Goal: Find contact information: Find contact information

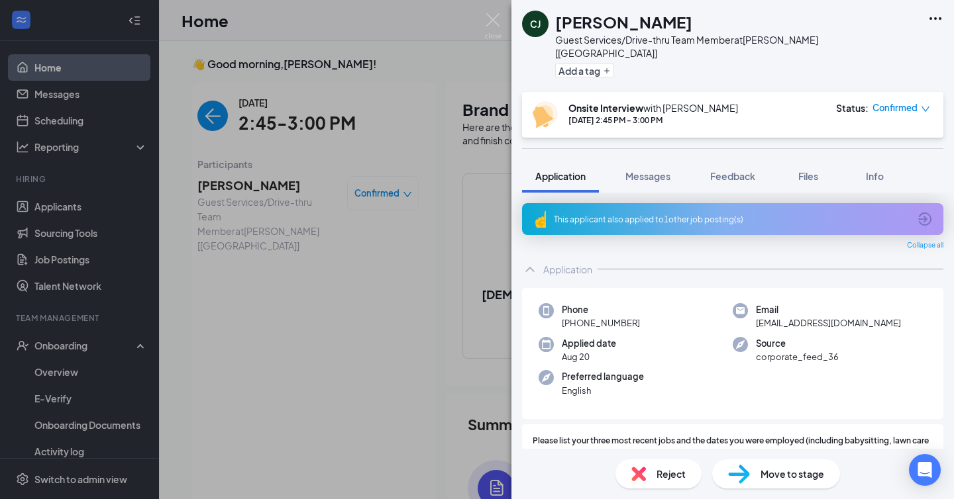
scroll to position [5, 0]
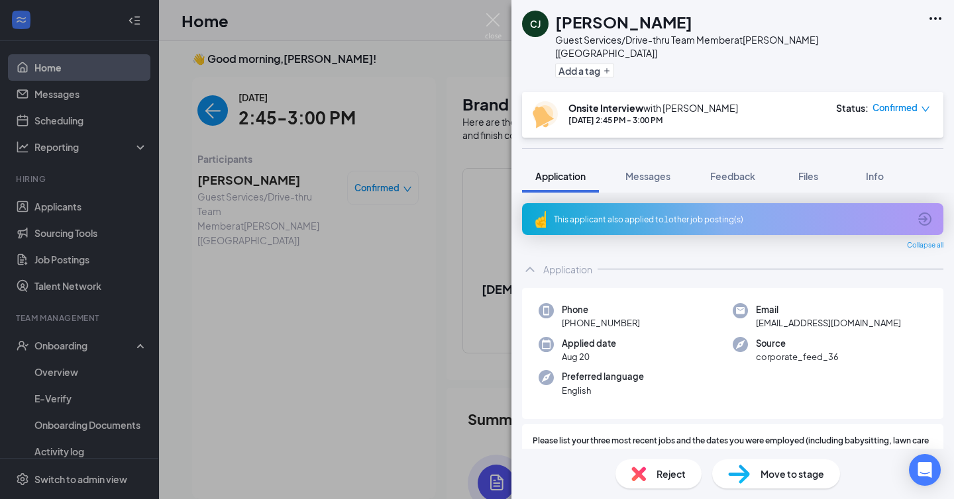
click at [399, 68] on div "[PERSON_NAME] Guest Services/Drive-thru Team Member at [GEOGRAPHIC_DATA] [[GEOG…" at bounding box center [477, 249] width 954 height 499
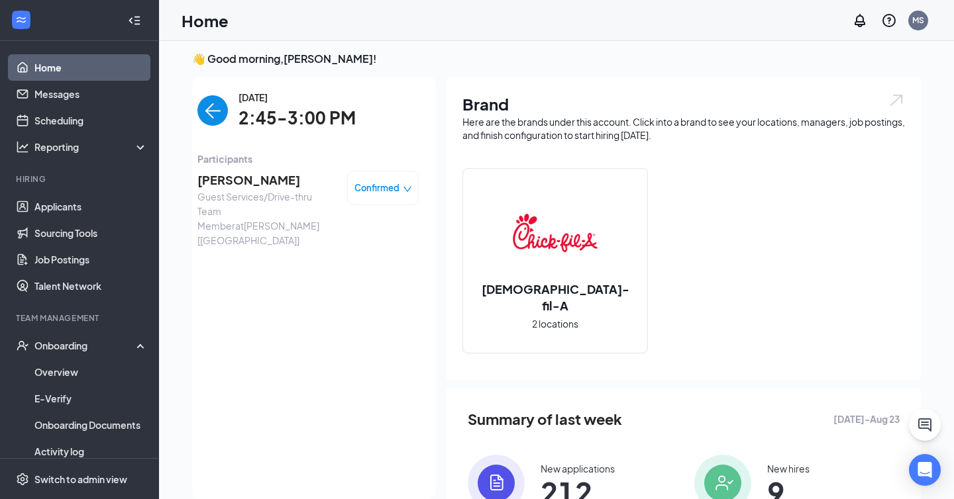
click at [203, 111] on img "back-button" at bounding box center [212, 110] width 30 height 30
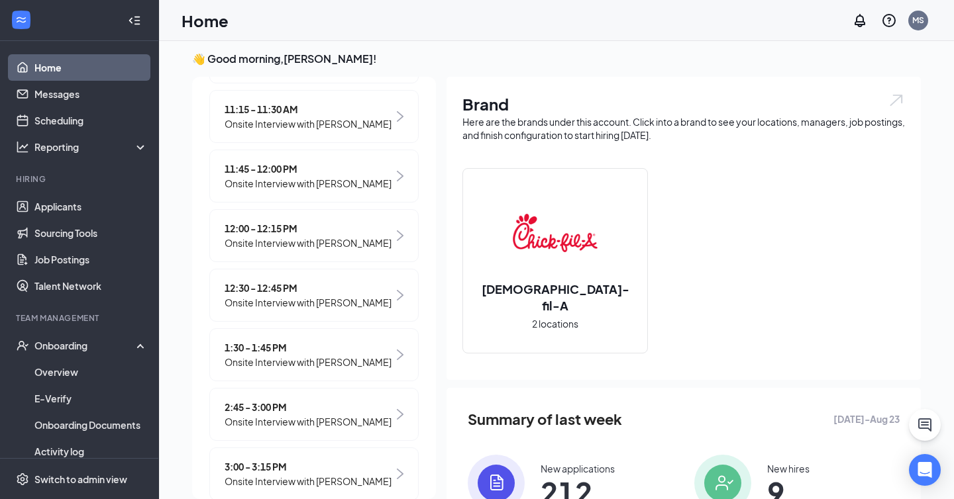
scroll to position [301, 0]
click at [325, 253] on div "12:00 - 12:15 PM Onsite Interview with [PERSON_NAME]" at bounding box center [313, 234] width 209 height 53
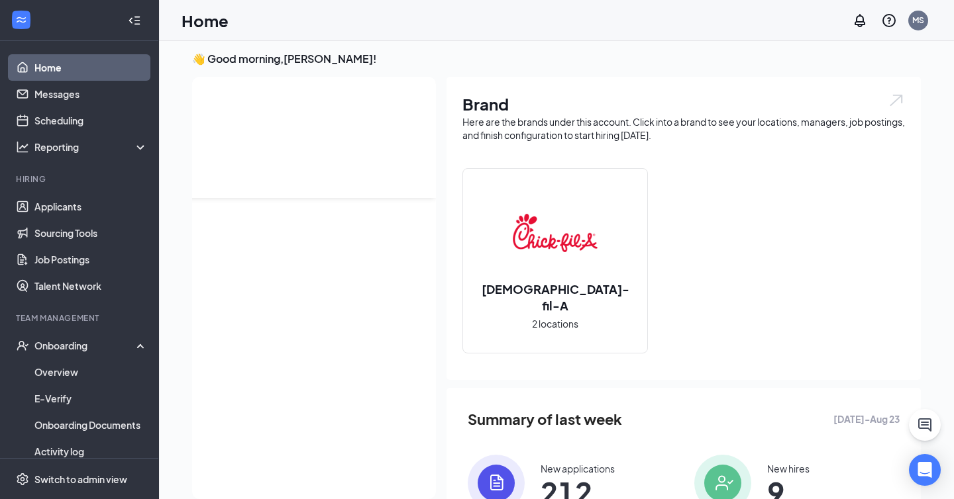
scroll to position [0, 0]
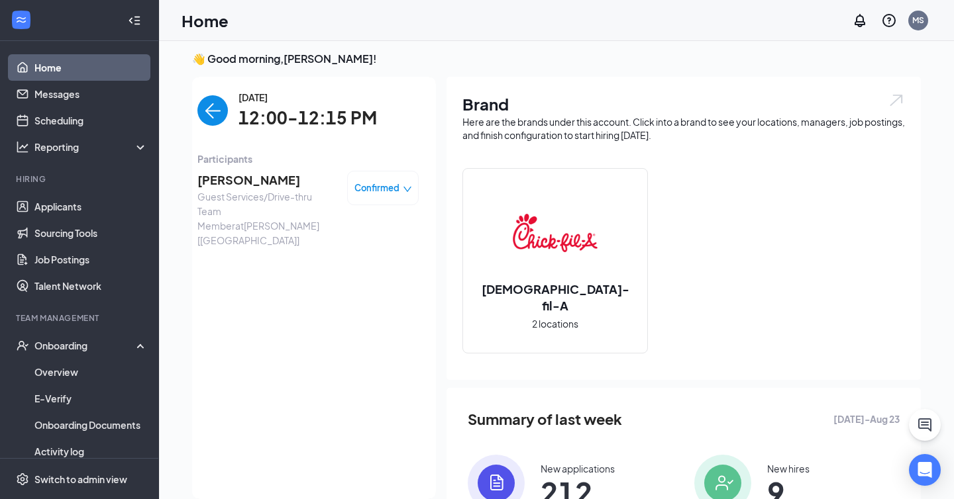
click at [252, 185] on span "[PERSON_NAME]" at bounding box center [266, 180] width 139 height 19
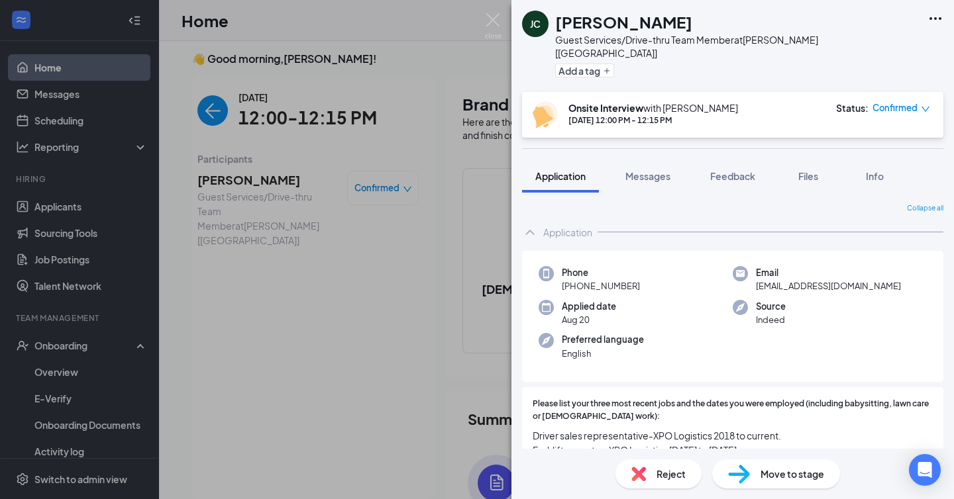
click at [807, 280] on span "[EMAIL_ADDRESS][DOMAIN_NAME]" at bounding box center [828, 286] width 145 height 13
copy span "[EMAIL_ADDRESS][DOMAIN_NAME]"
drag, startPoint x: 575, startPoint y: 274, endPoint x: 664, endPoint y: 274, distance: 88.8
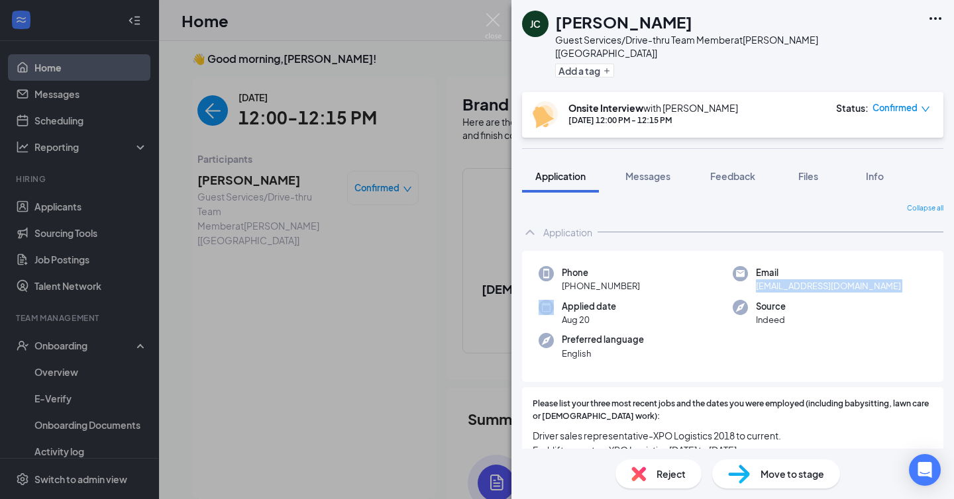
click at [664, 274] on div "Phone [PHONE_NUMBER]" at bounding box center [636, 279] width 194 height 27
copy span "[PHONE_NUMBER]"
